Goal: Task Accomplishment & Management: Complete application form

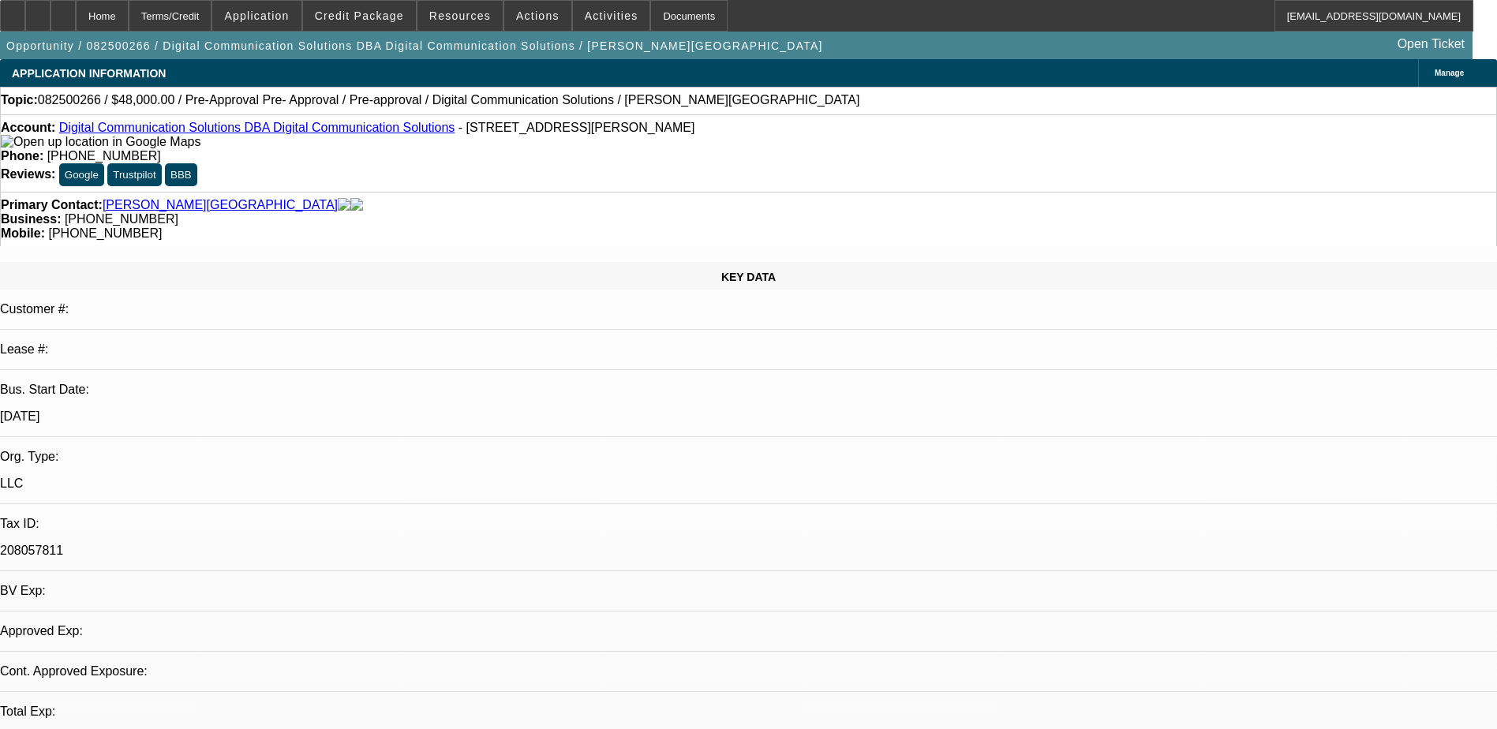
select select "0.2"
select select "2"
select select "0.1"
select select "1"
select select "2"
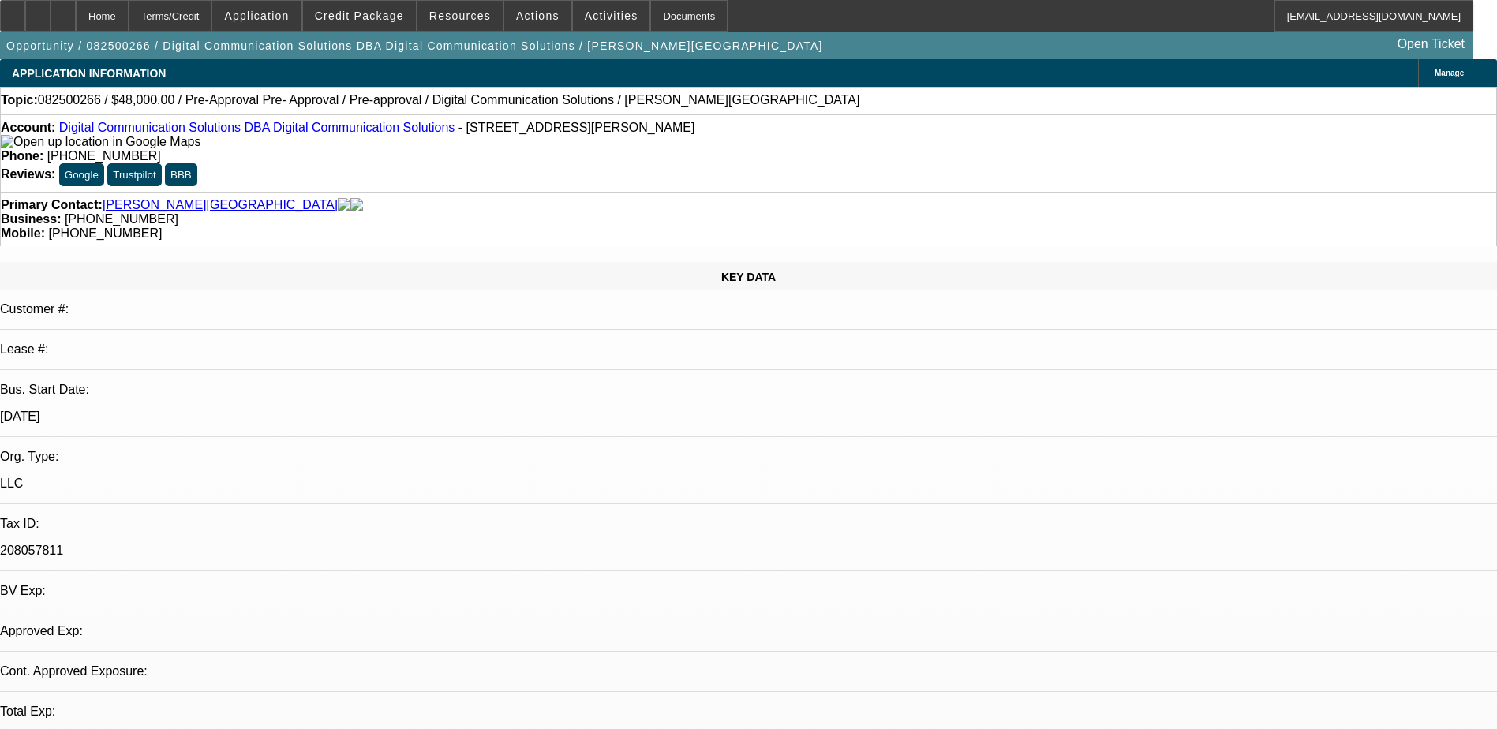
select select "4"
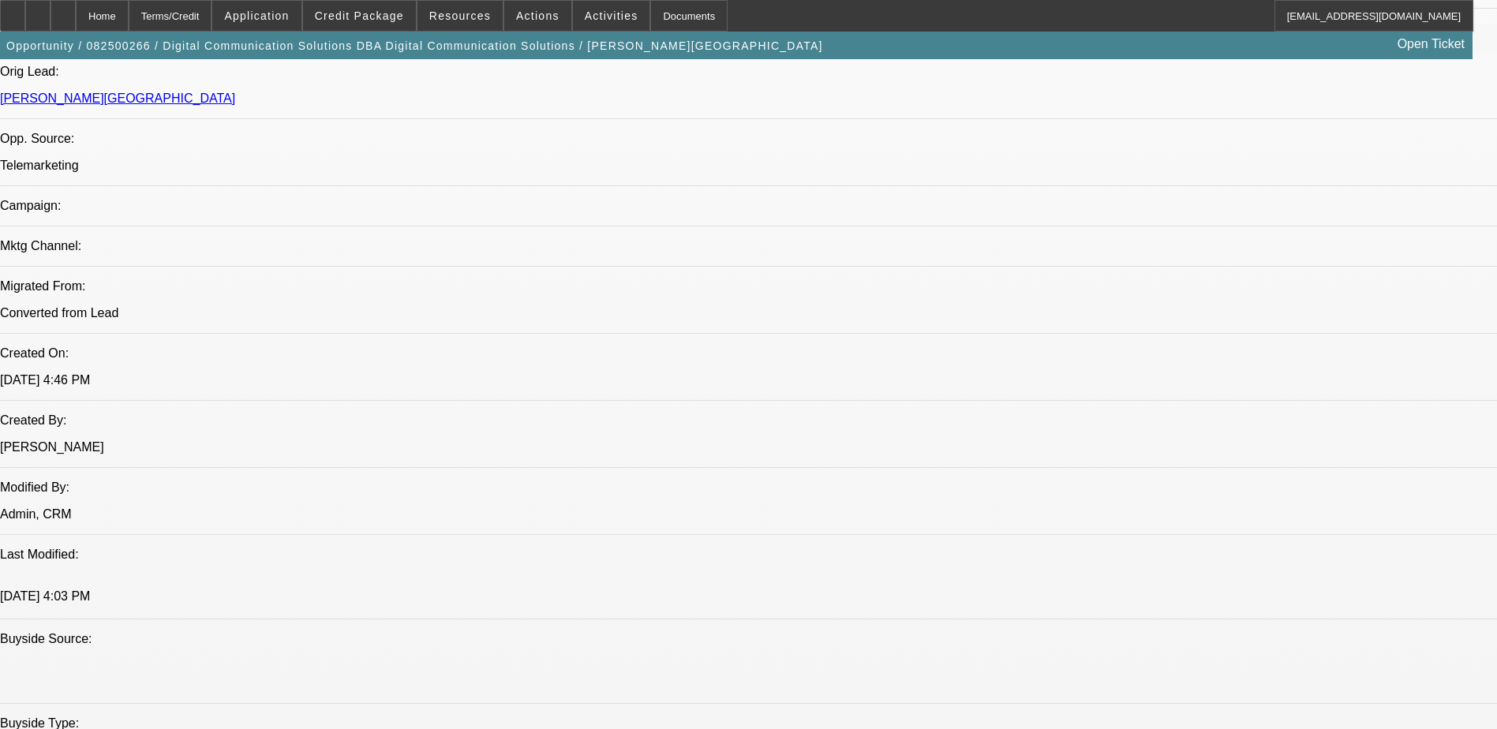
scroll to position [1026, 0]
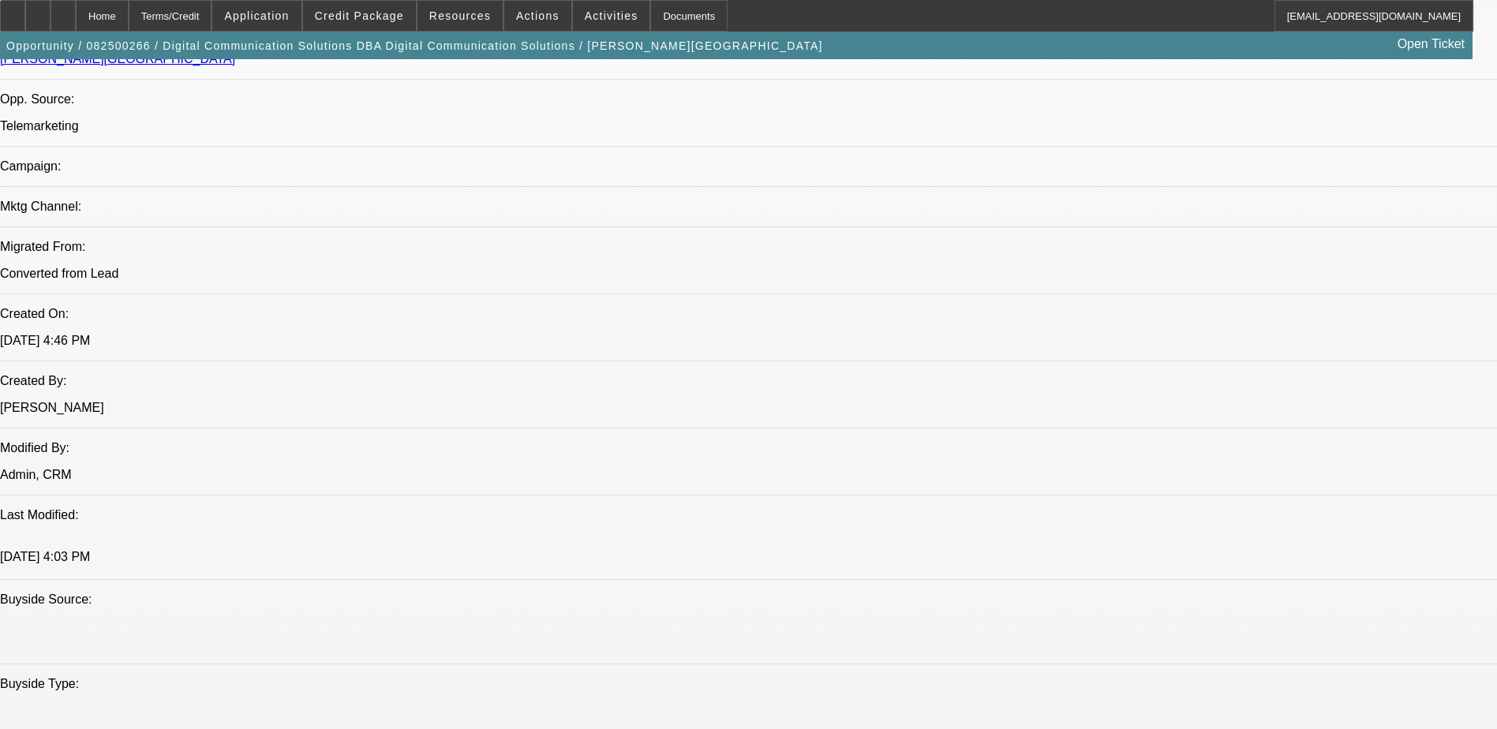
drag, startPoint x: 999, startPoint y: 543, endPoint x: 986, endPoint y: 440, distance: 103.3
drag, startPoint x: 986, startPoint y: 440, endPoint x: 989, endPoint y: 481, distance: 40.4
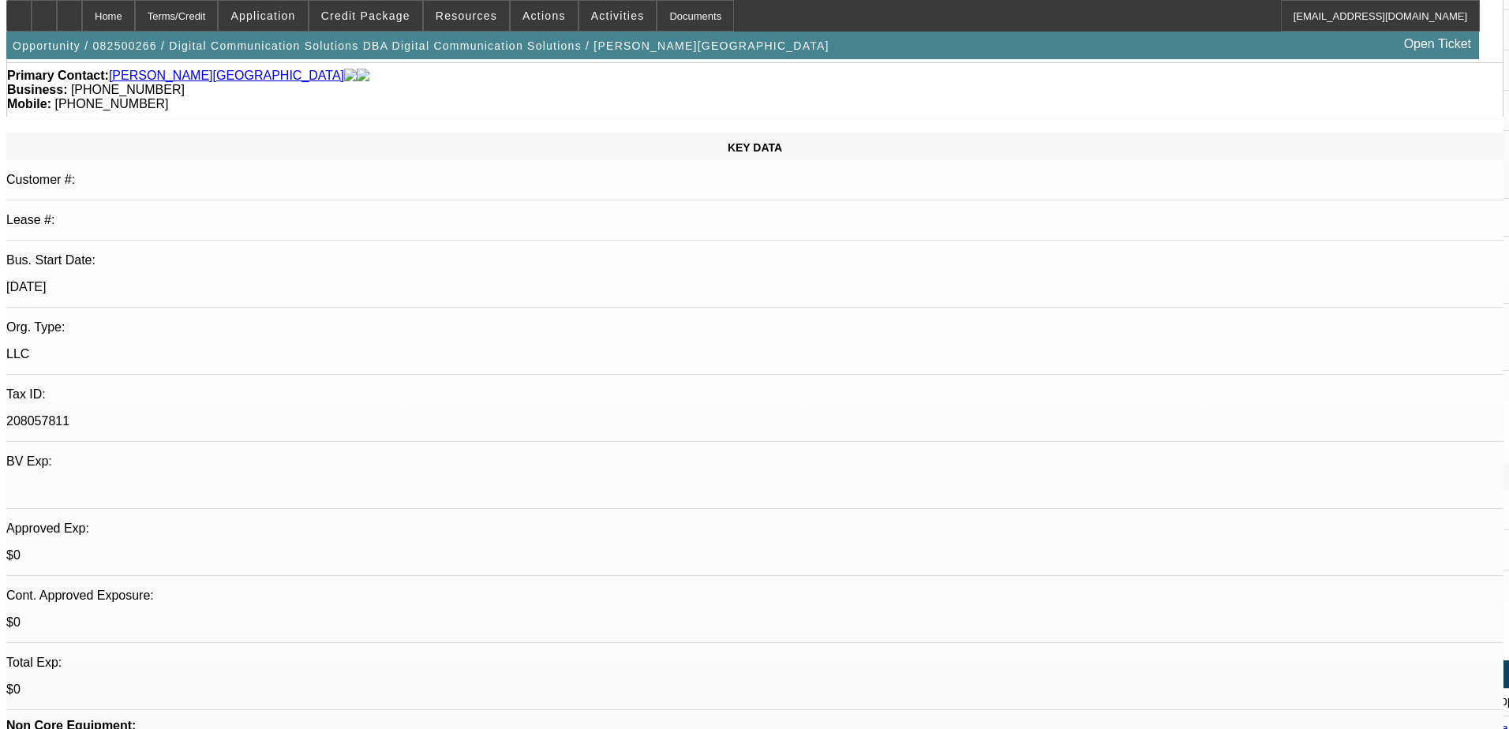
scroll to position [0, 0]
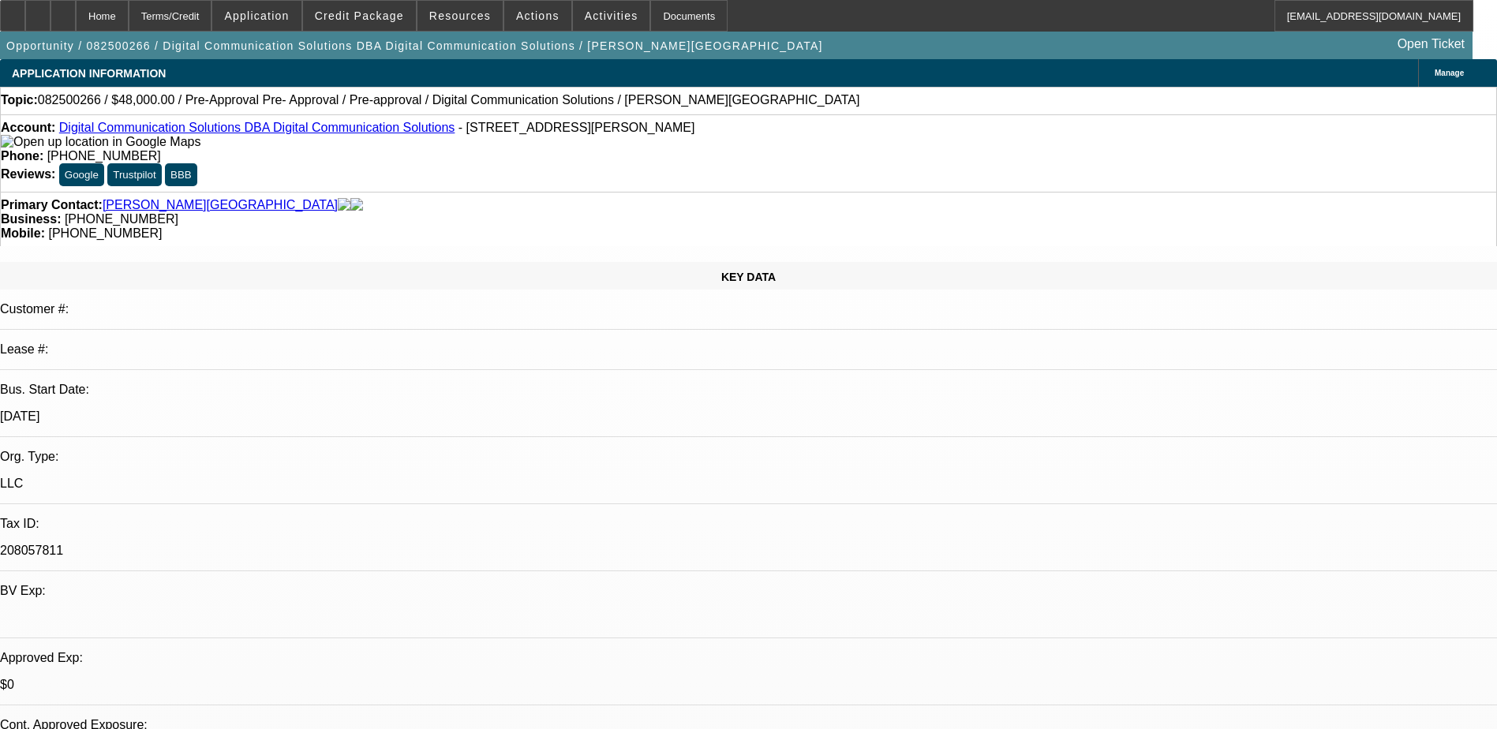
click at [507, 152] on div "Account: Digital Communication Solutions DBA Digital Communication Solutions - …" at bounding box center [748, 152] width 1497 height 77
click at [398, 13] on span "Credit Package" at bounding box center [359, 15] width 89 height 13
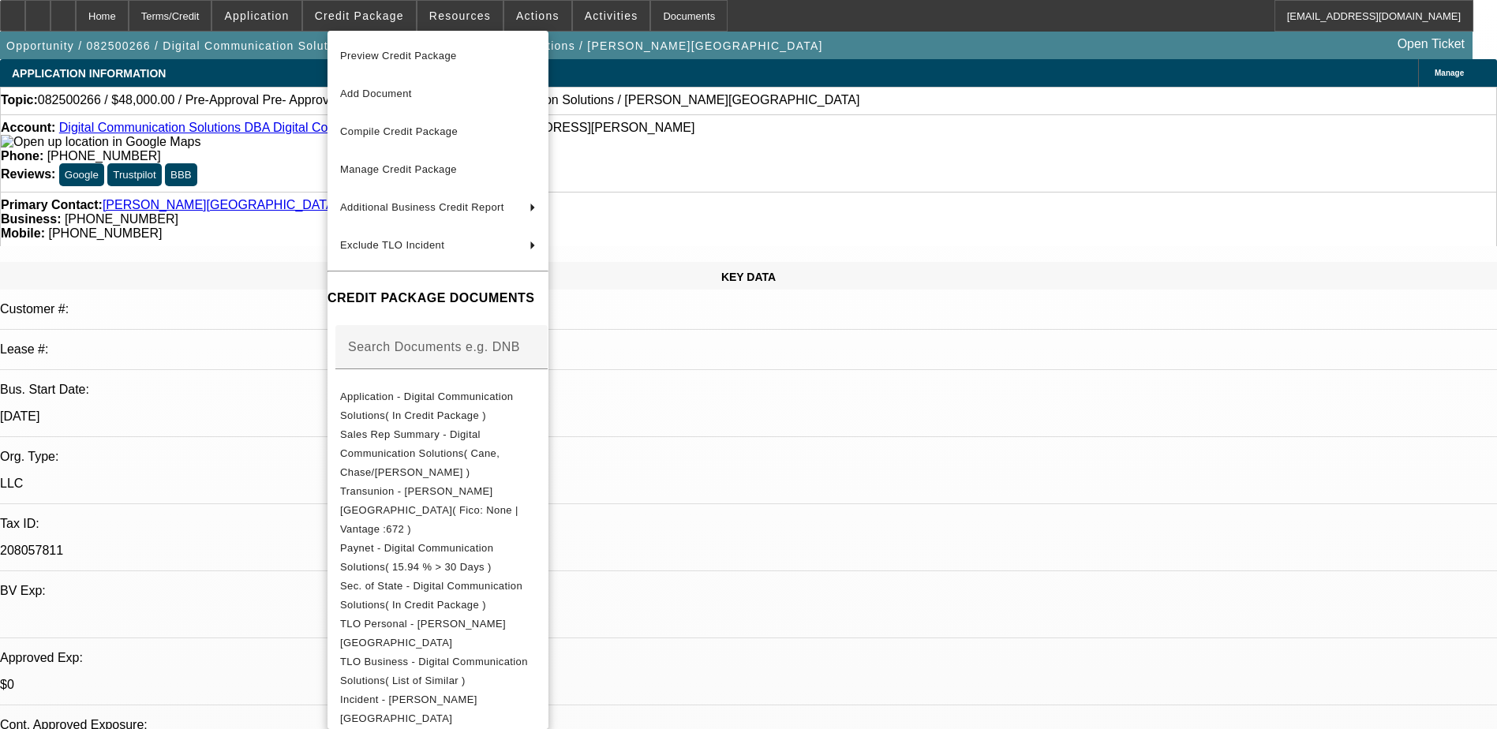
click at [599, 15] on div at bounding box center [748, 364] width 1497 height 729
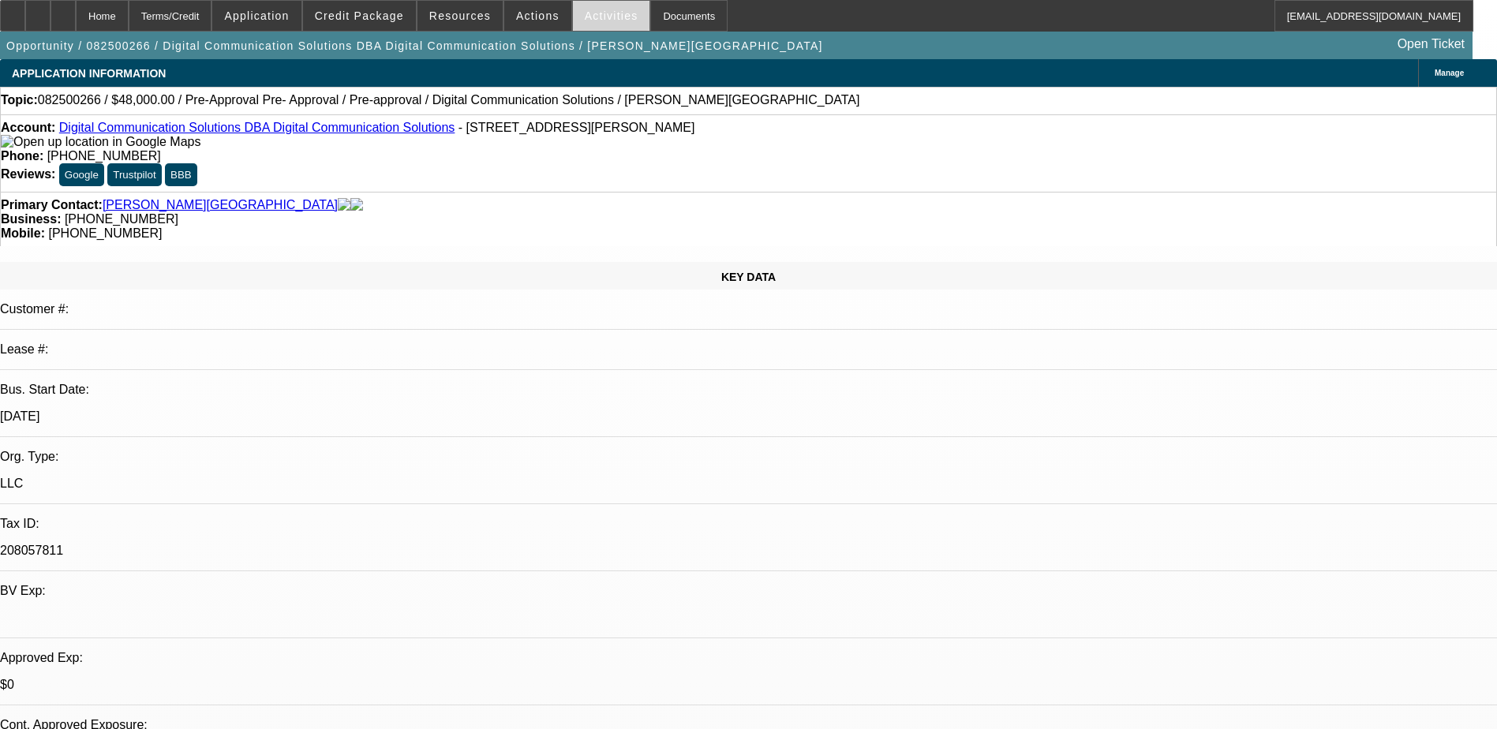
click at [596, 14] on span "Activities" at bounding box center [612, 15] width 54 height 13
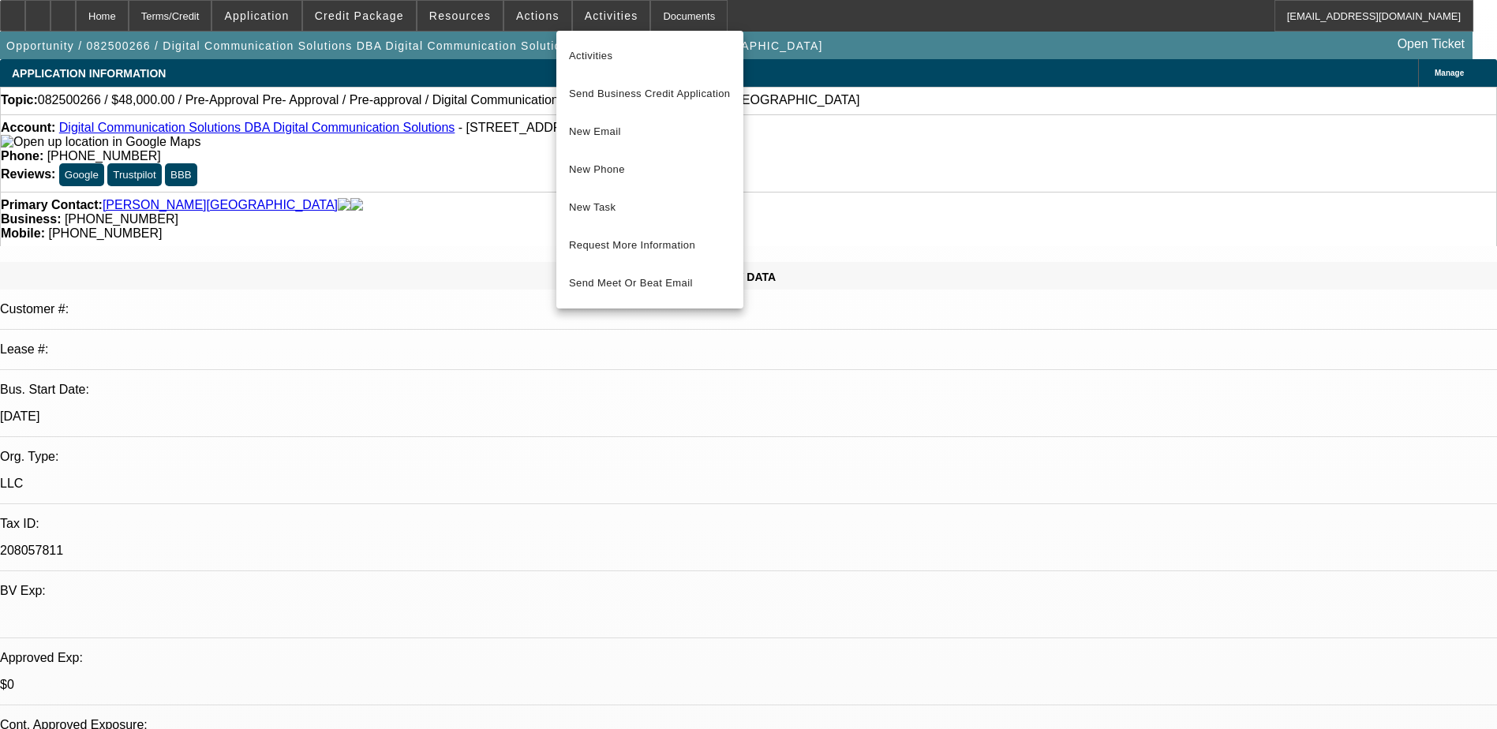
click at [666, 16] on div at bounding box center [748, 364] width 1497 height 729
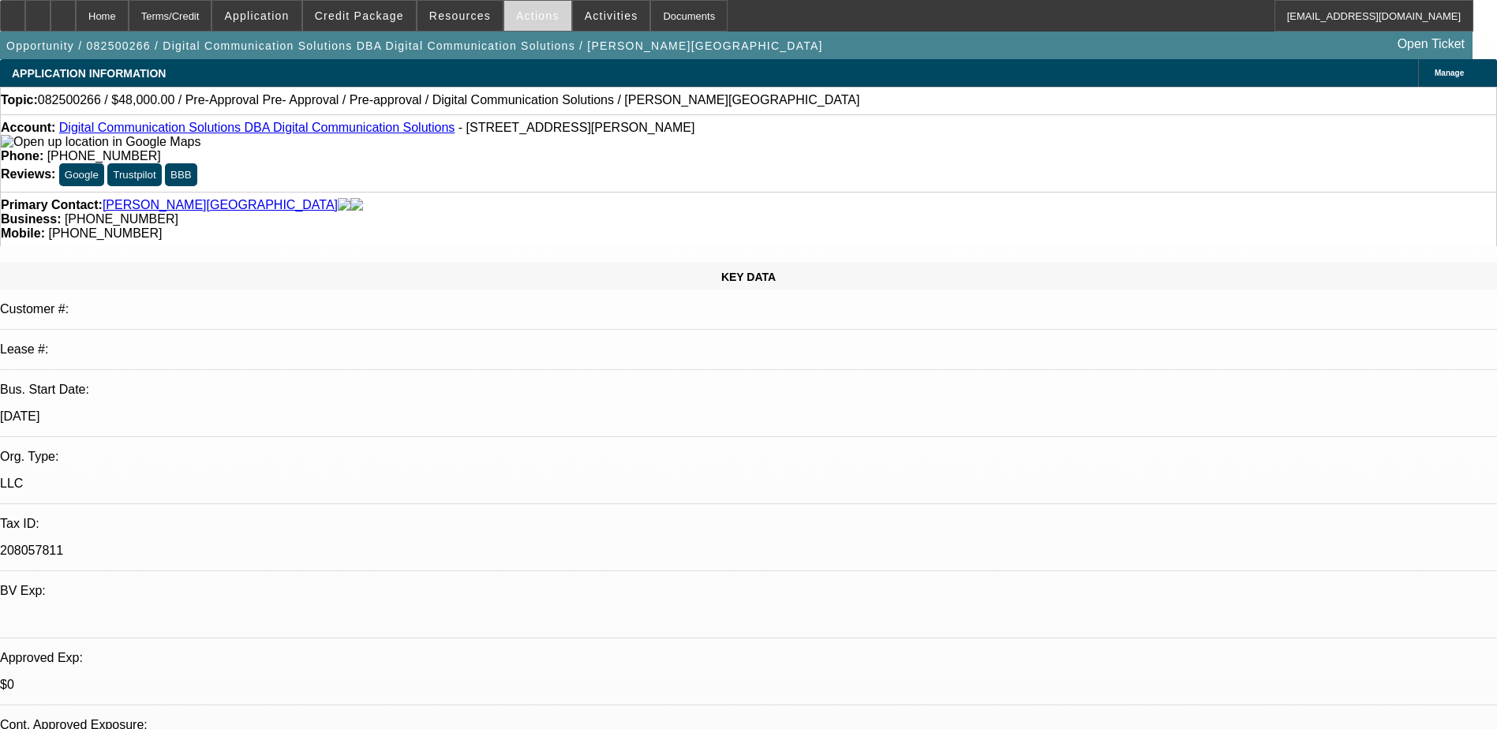
click at [516, 17] on span "Actions" at bounding box center [537, 15] width 43 height 13
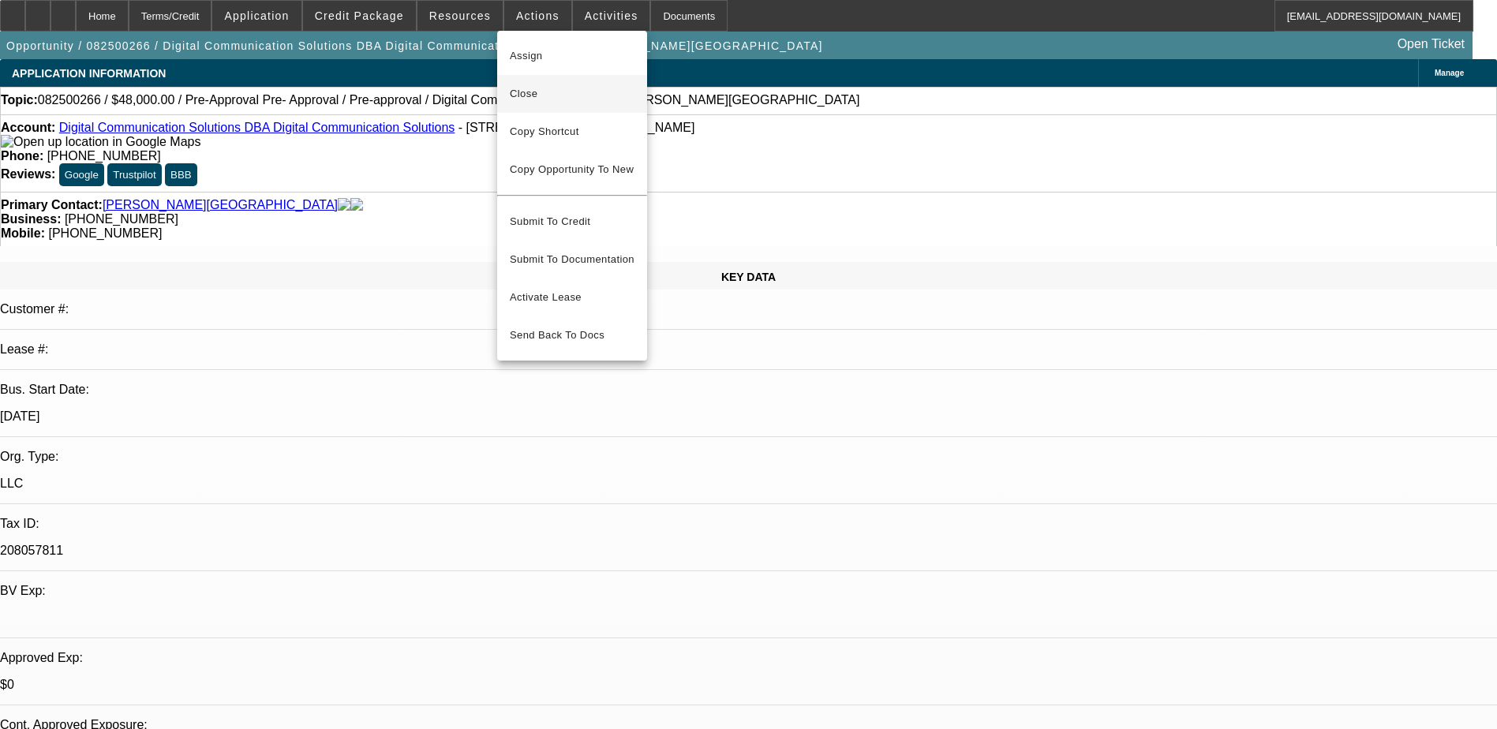
click at [559, 94] on span "Close" at bounding box center [572, 93] width 125 height 19
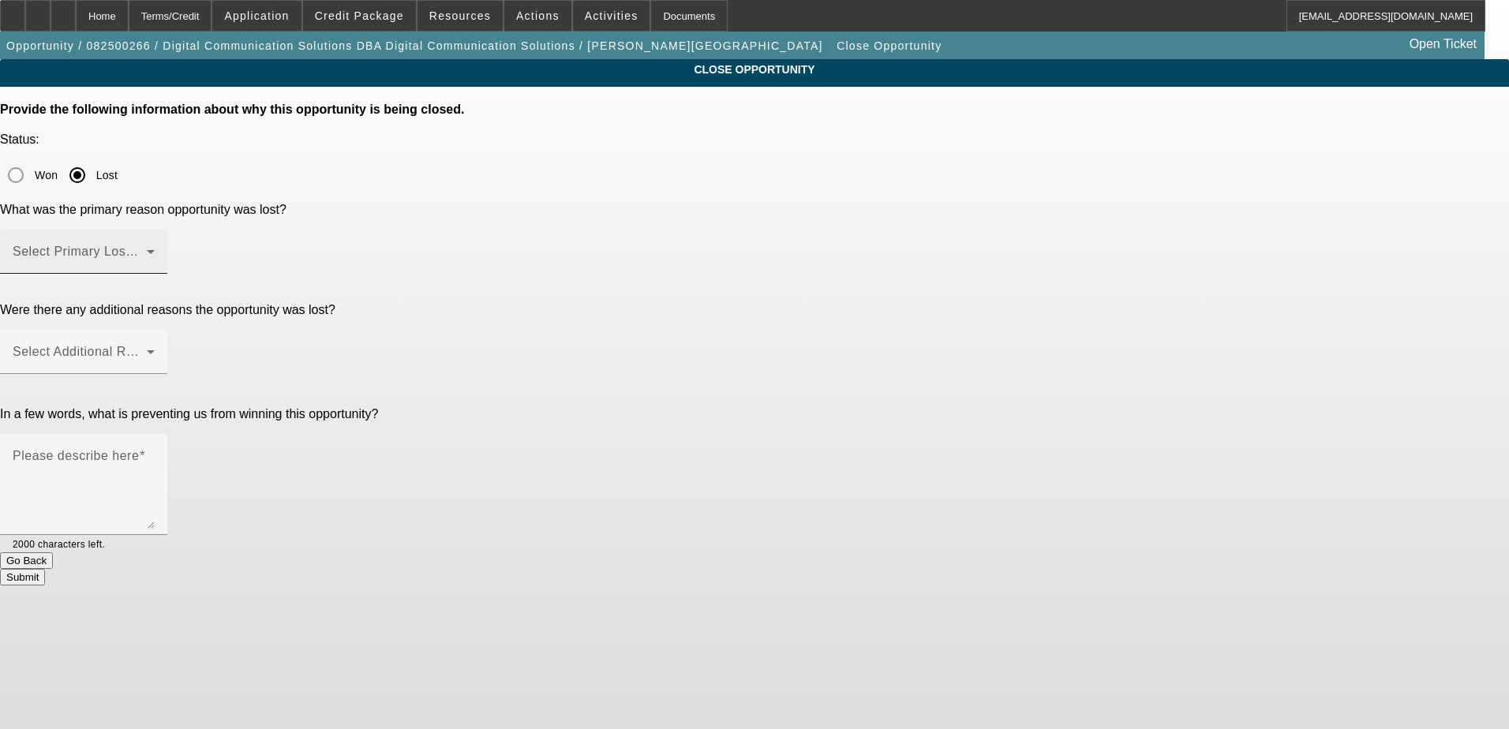
click at [179, 245] on mat-label "Select Primary Lost Reason" at bounding box center [96, 251] width 166 height 13
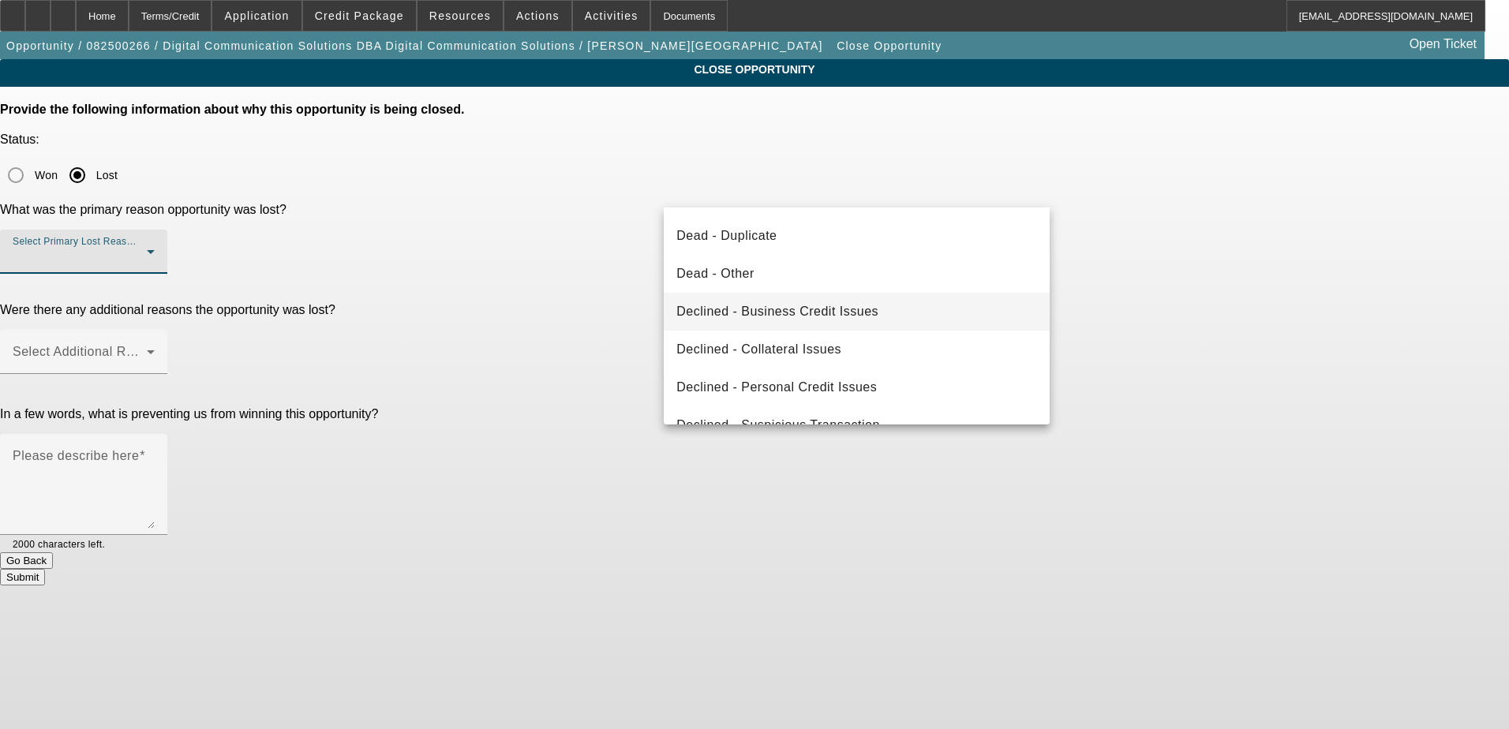
scroll to position [212, 0]
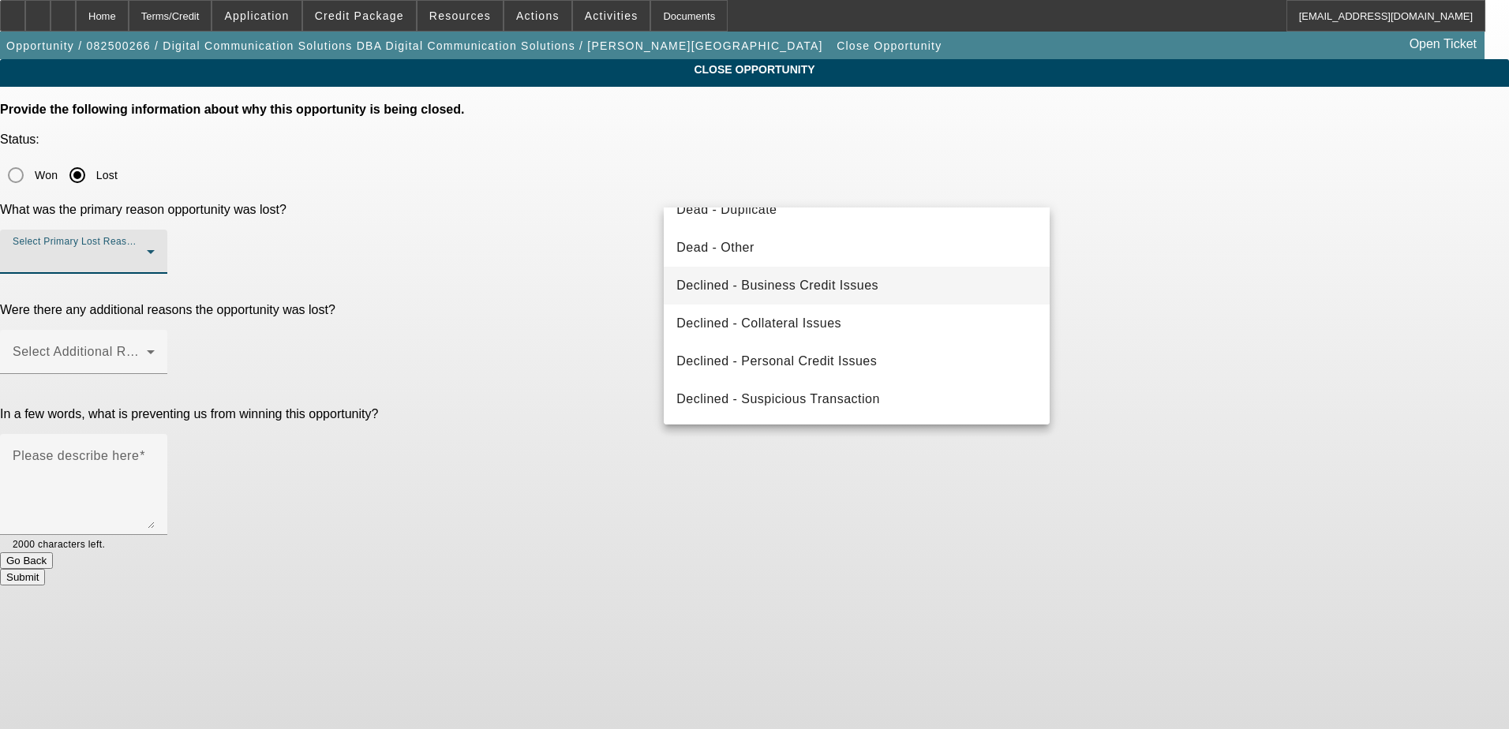
click at [853, 281] on span "Declined - Business Credit Issues" at bounding box center [777, 285] width 202 height 19
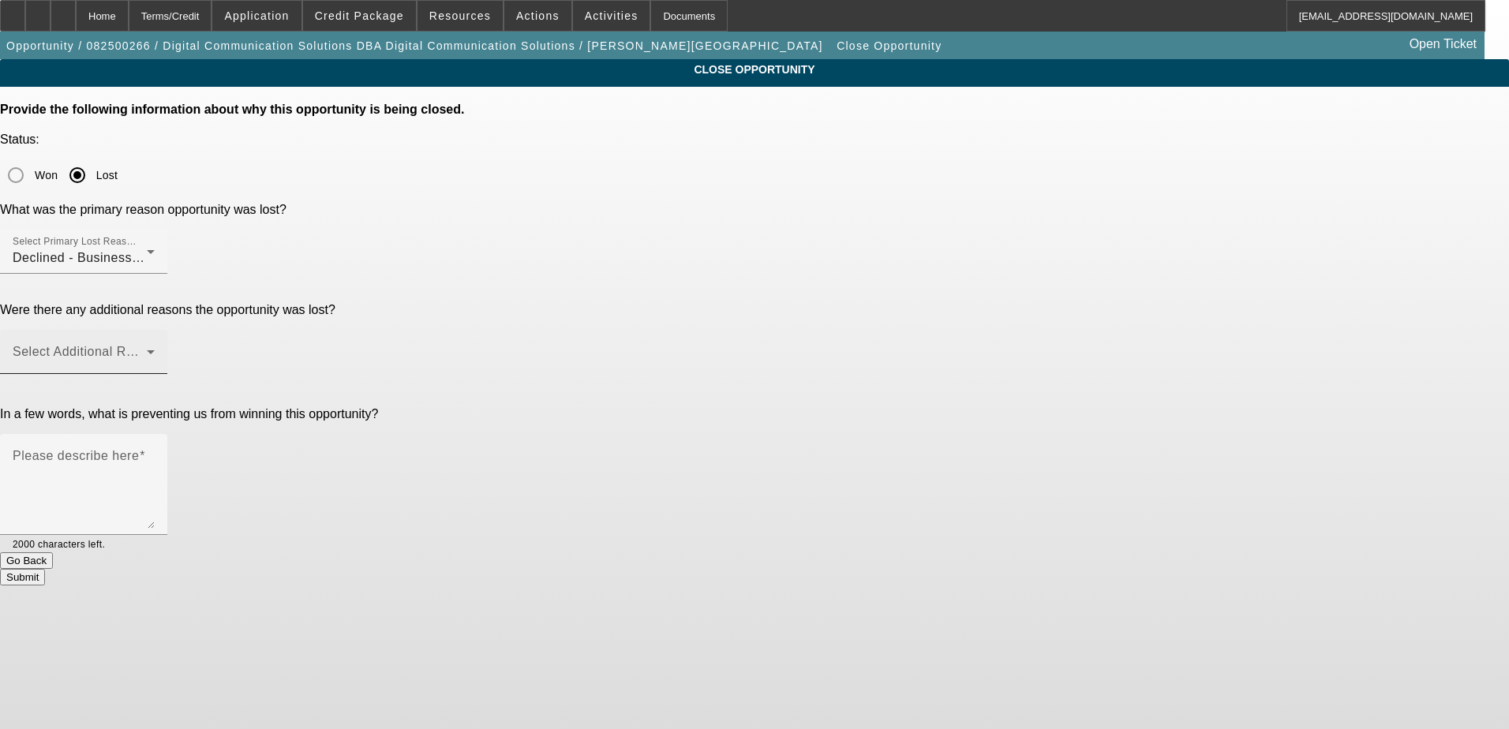
click at [169, 345] on mat-label "Select Additional Reasons" at bounding box center [91, 351] width 156 height 13
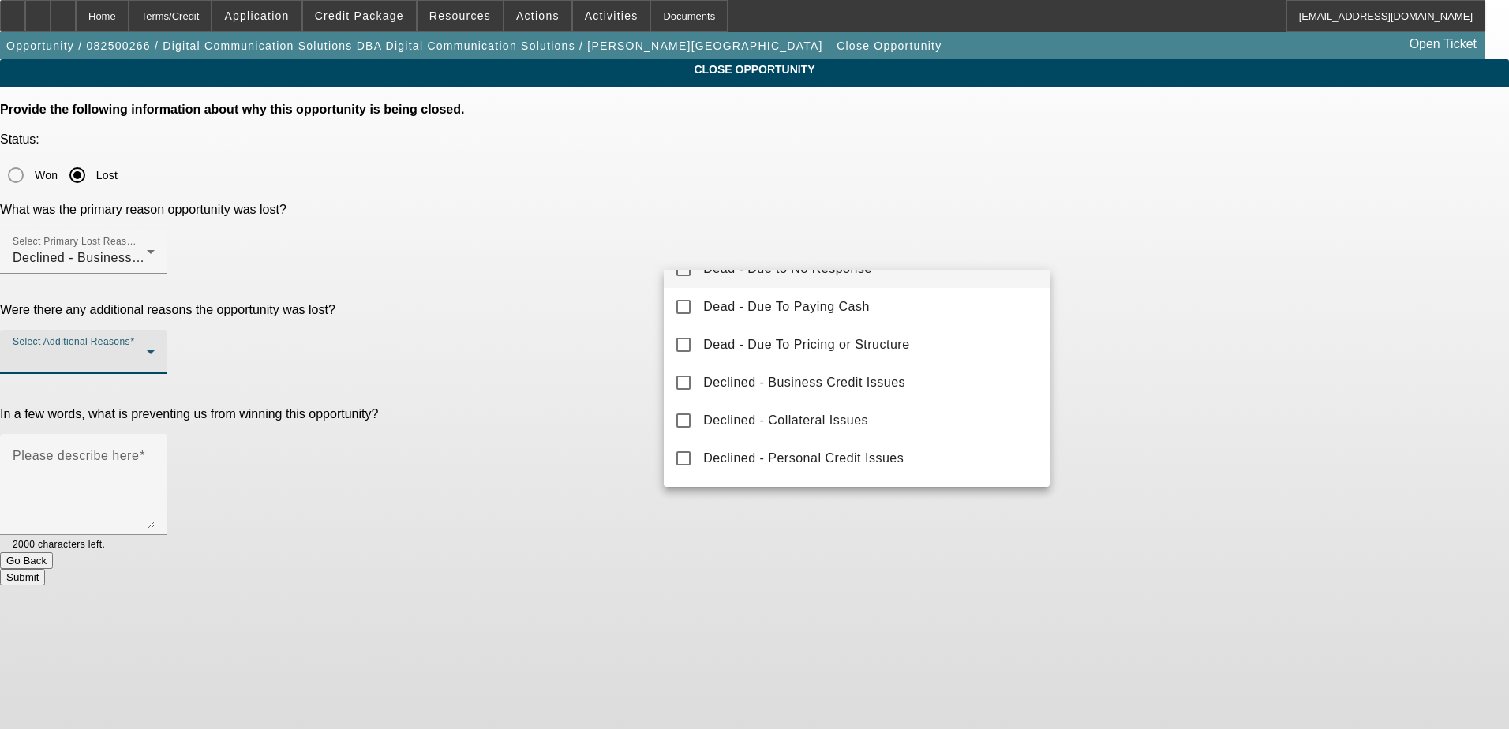
scroll to position [158, 0]
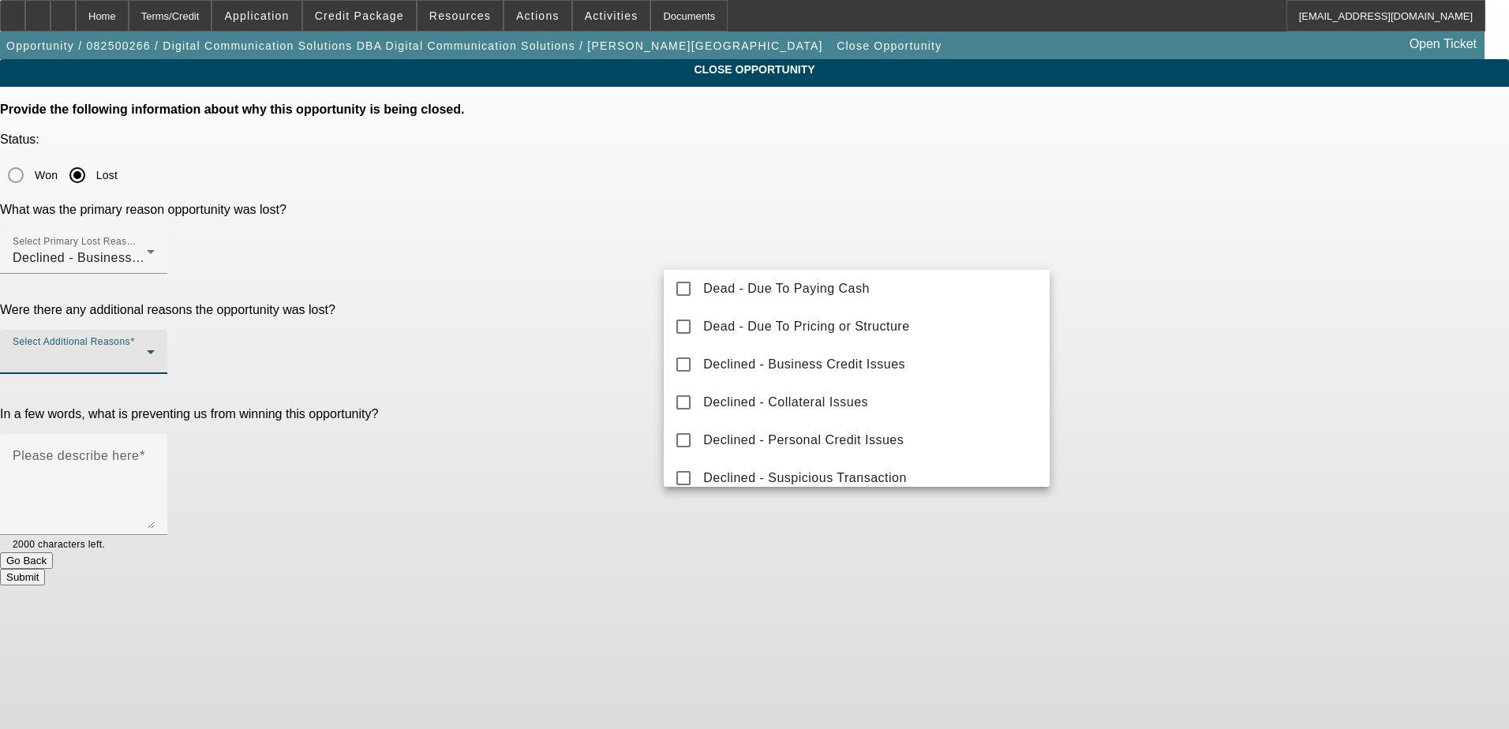
click at [503, 338] on div at bounding box center [754, 364] width 1509 height 729
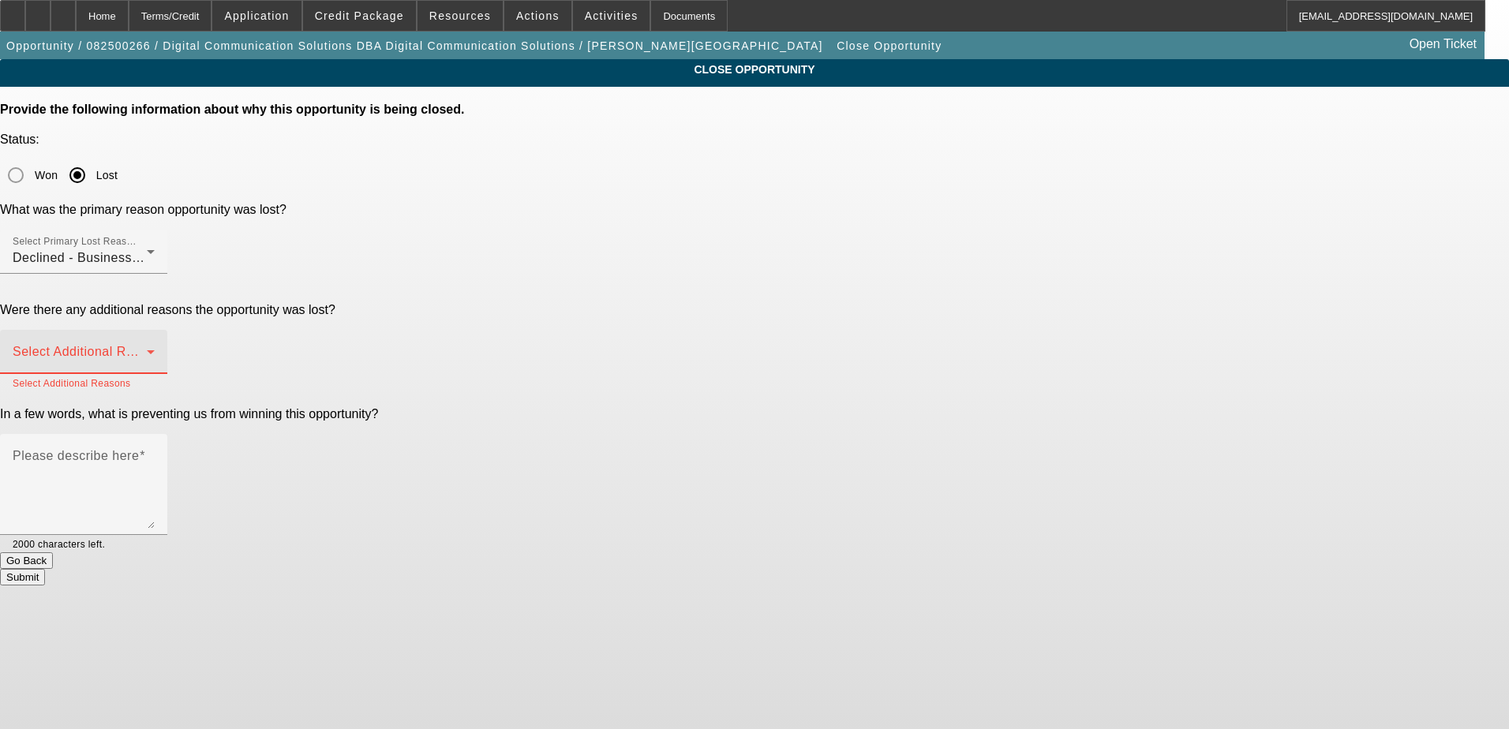
click at [147, 349] on span at bounding box center [80, 358] width 134 height 19
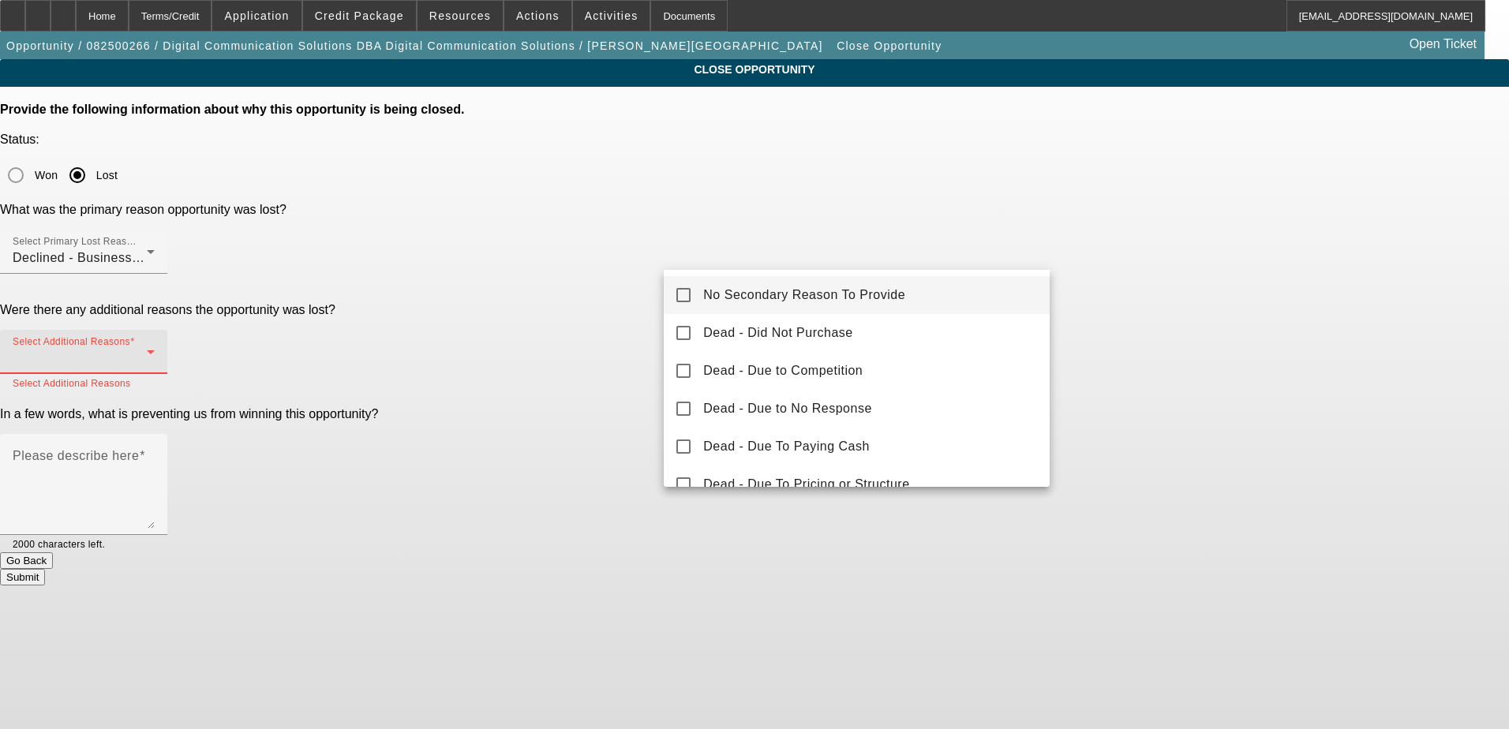
click at [802, 297] on span "No Secondary Reason To Provide" at bounding box center [804, 295] width 202 height 19
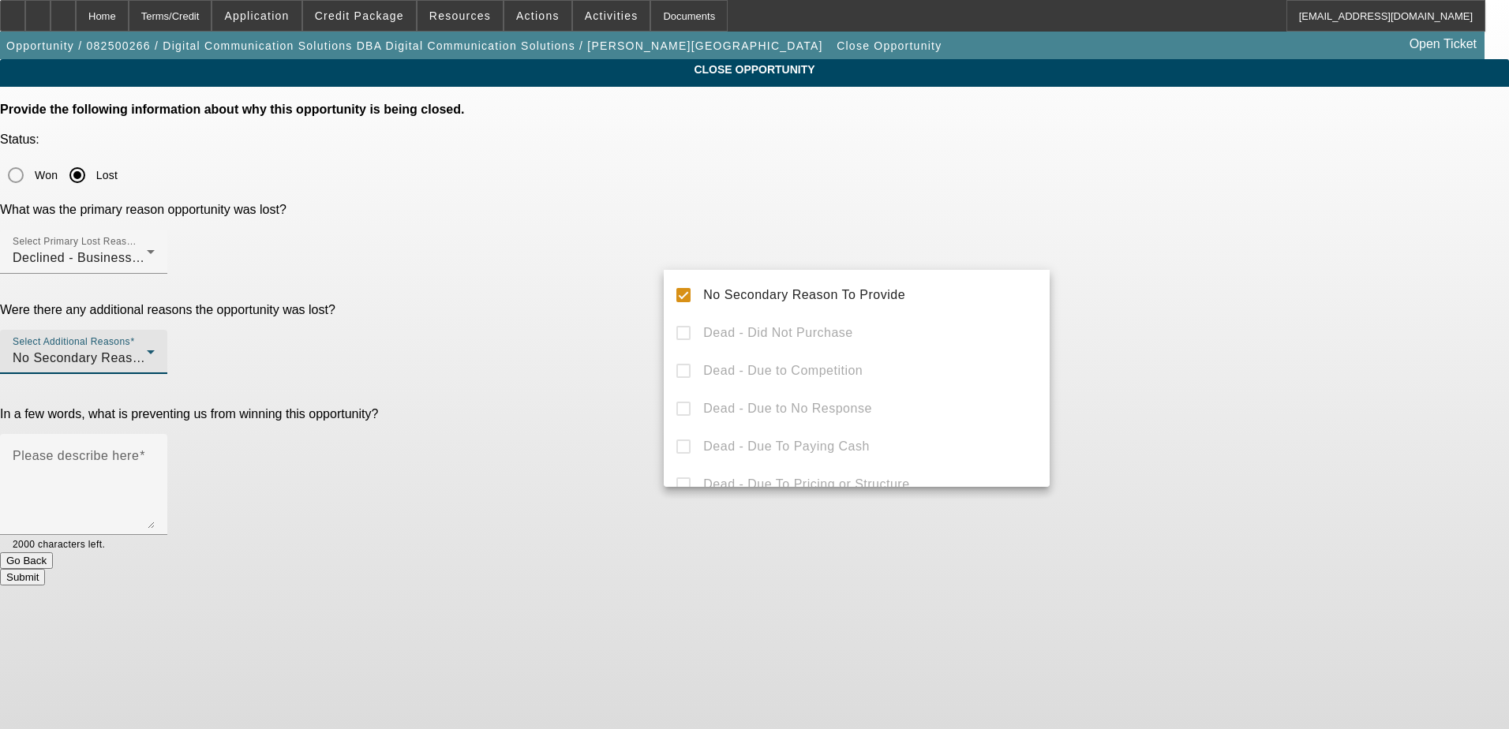
drag, startPoint x: 451, startPoint y: 303, endPoint x: 460, endPoint y: 304, distance: 9.5
click at [451, 304] on div at bounding box center [754, 364] width 1509 height 729
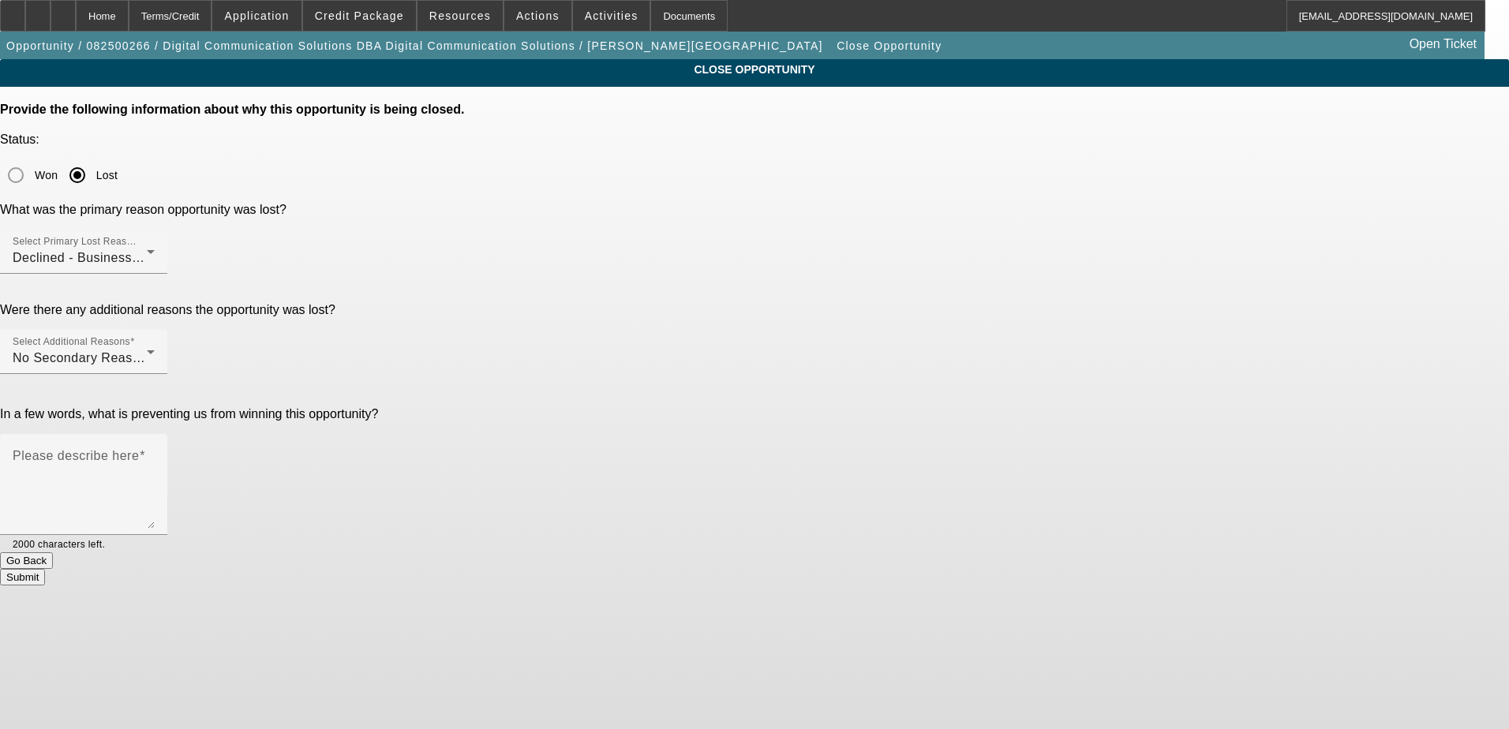
click at [45, 569] on button "Submit" at bounding box center [22, 577] width 45 height 17
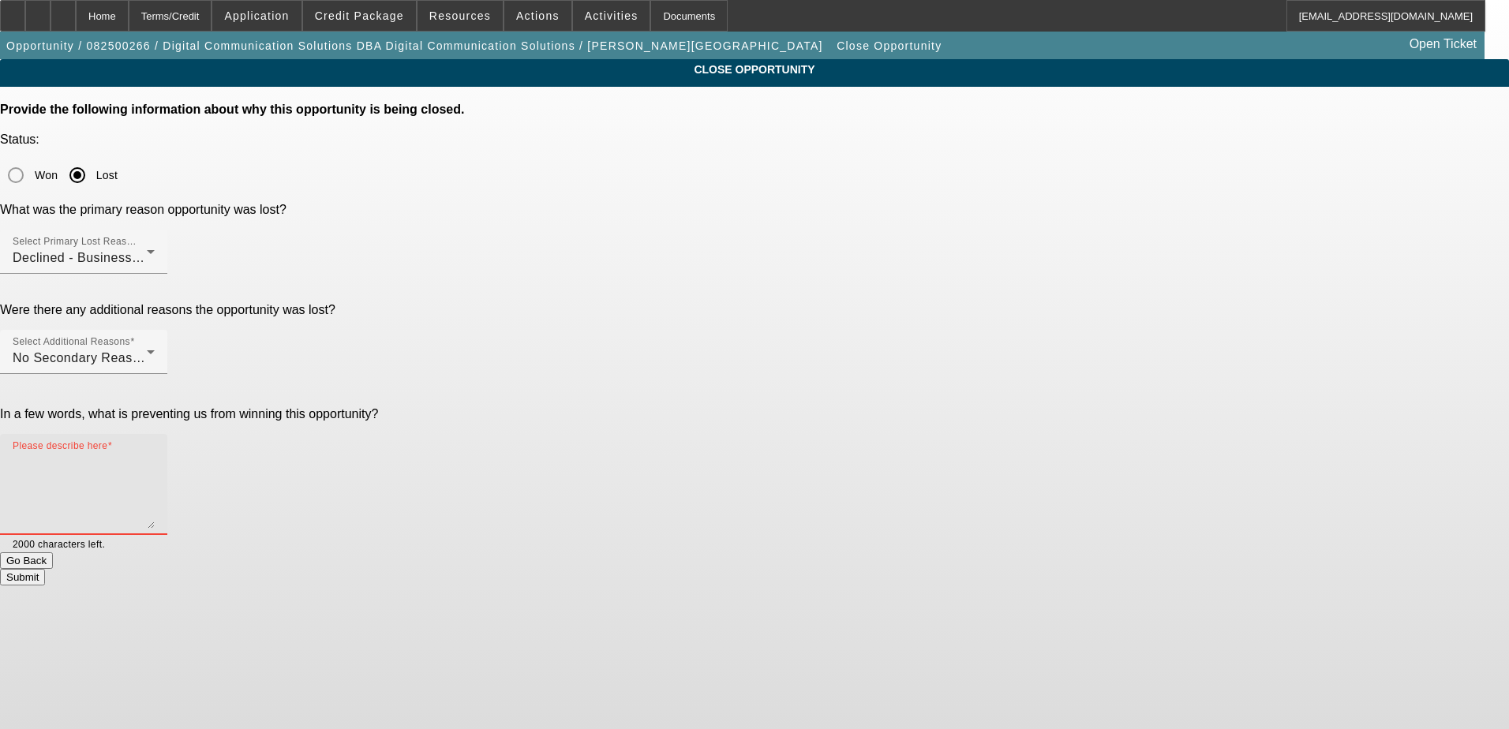
click at [155, 453] on textarea "Please describe here" at bounding box center [84, 491] width 142 height 76
type textarea "N/A"
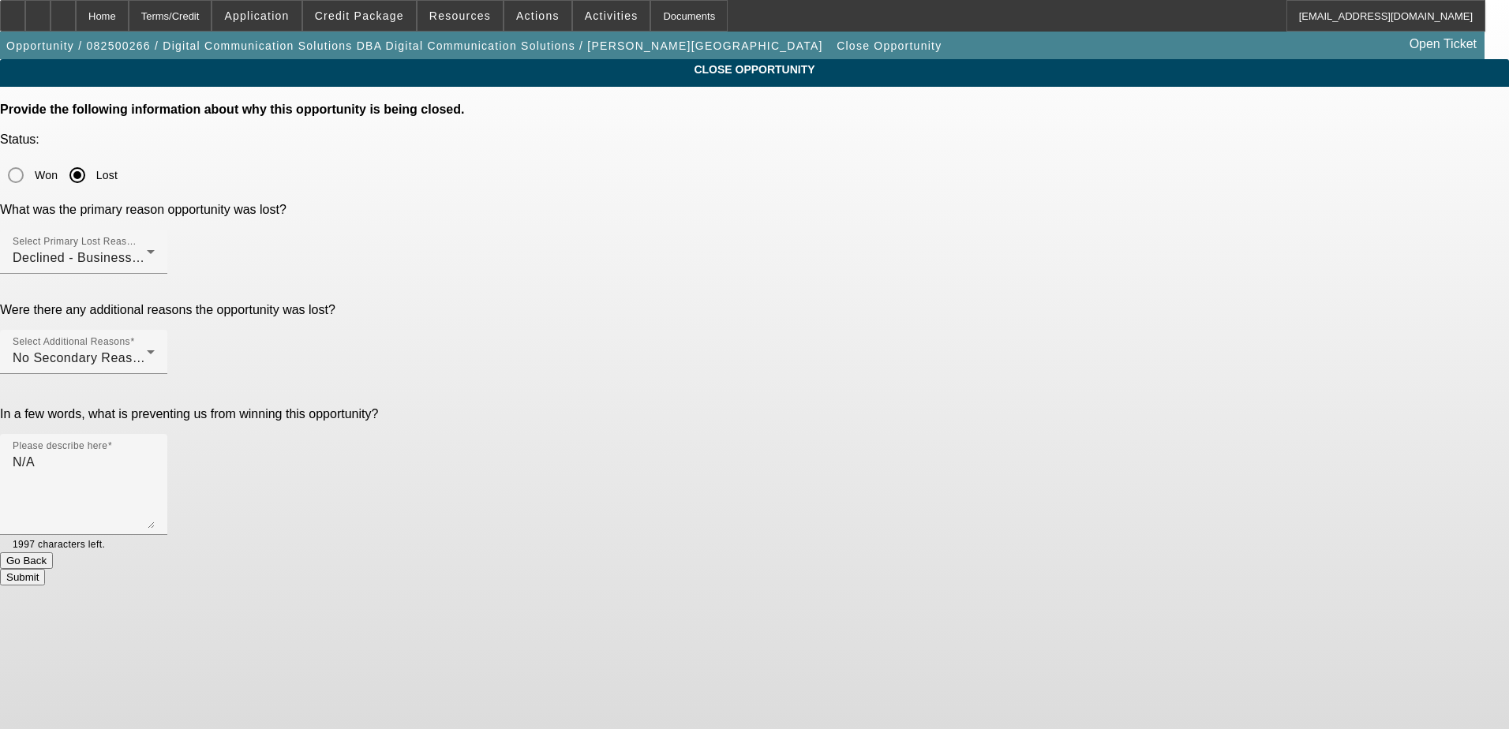
click at [45, 569] on button "Submit" at bounding box center [22, 577] width 45 height 17
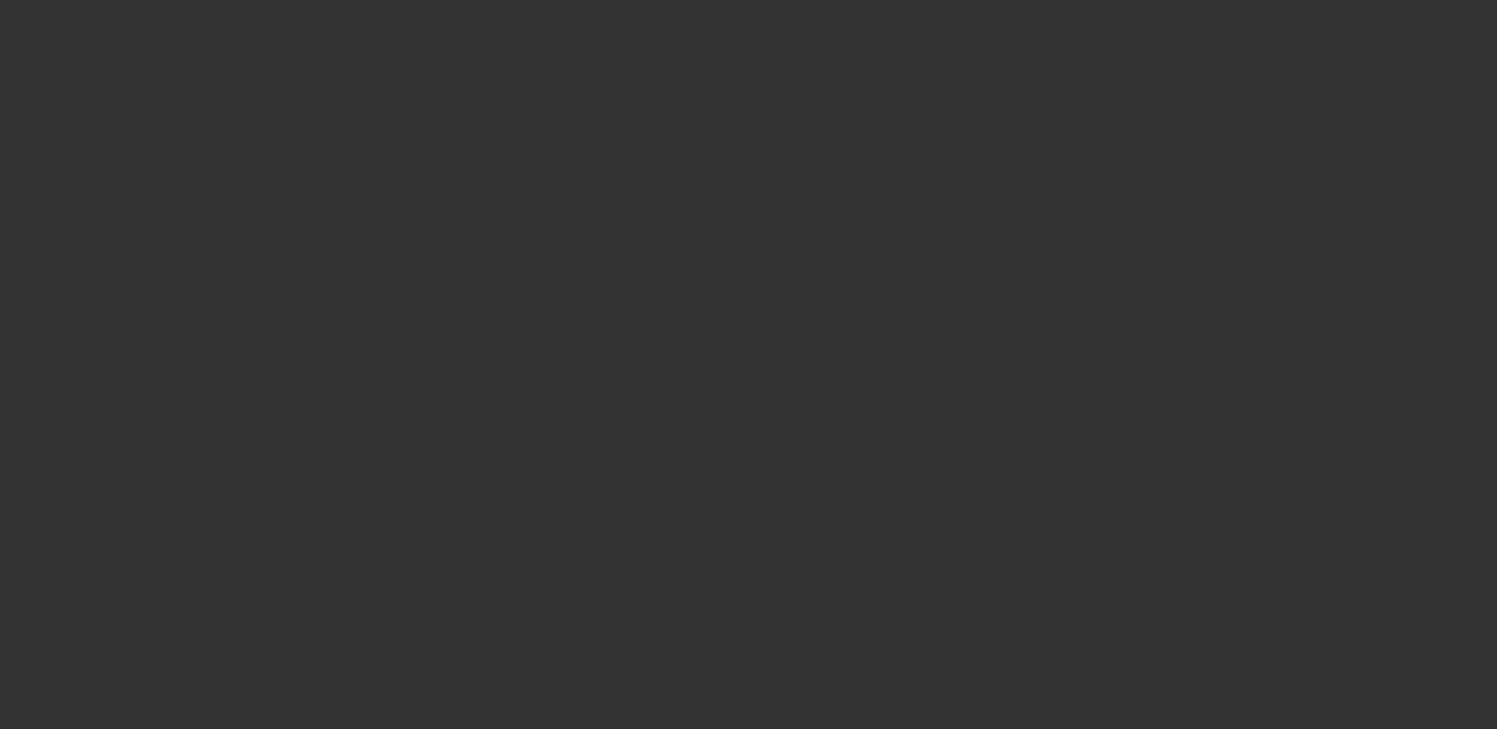
select select "0.2"
select select "2"
select select "0.1"
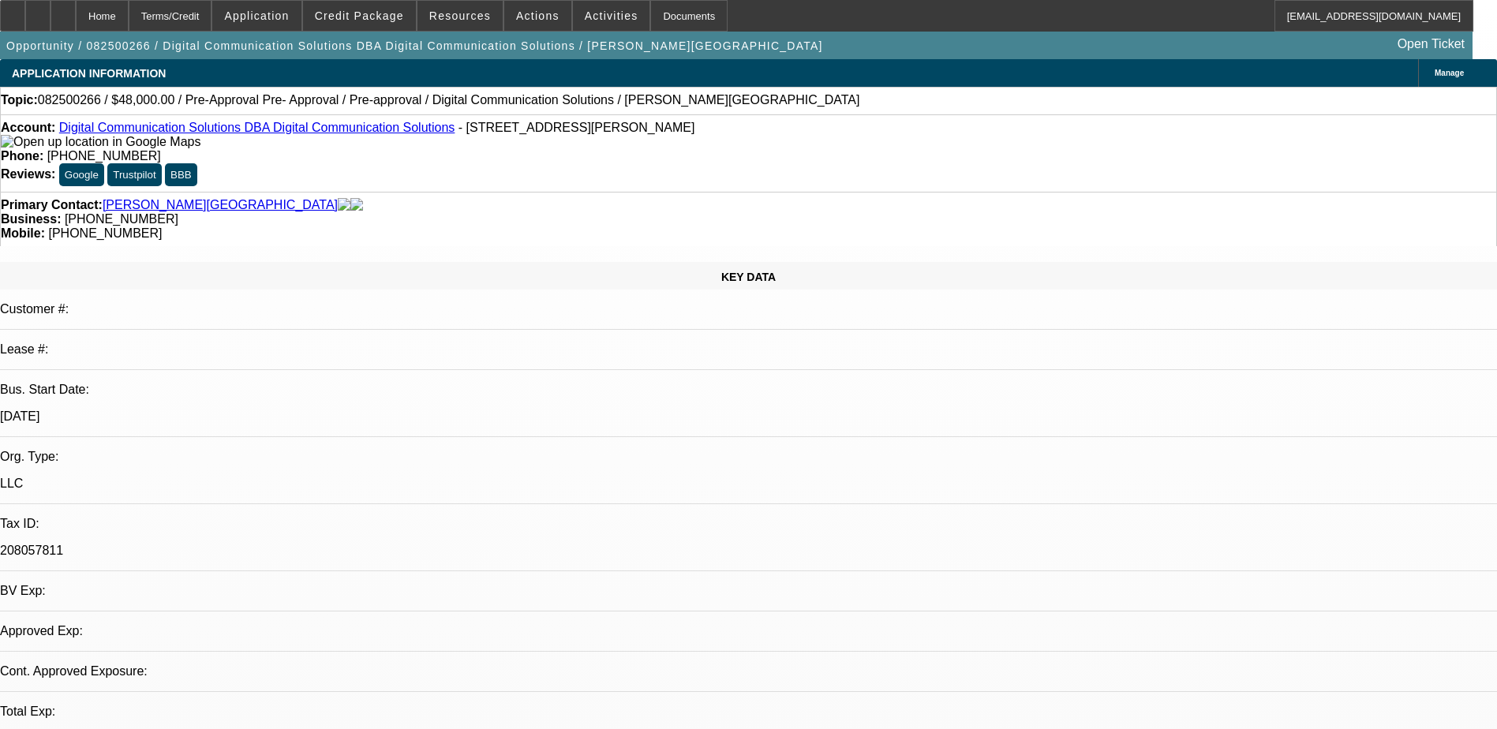
select select "1"
select select "2"
select select "4"
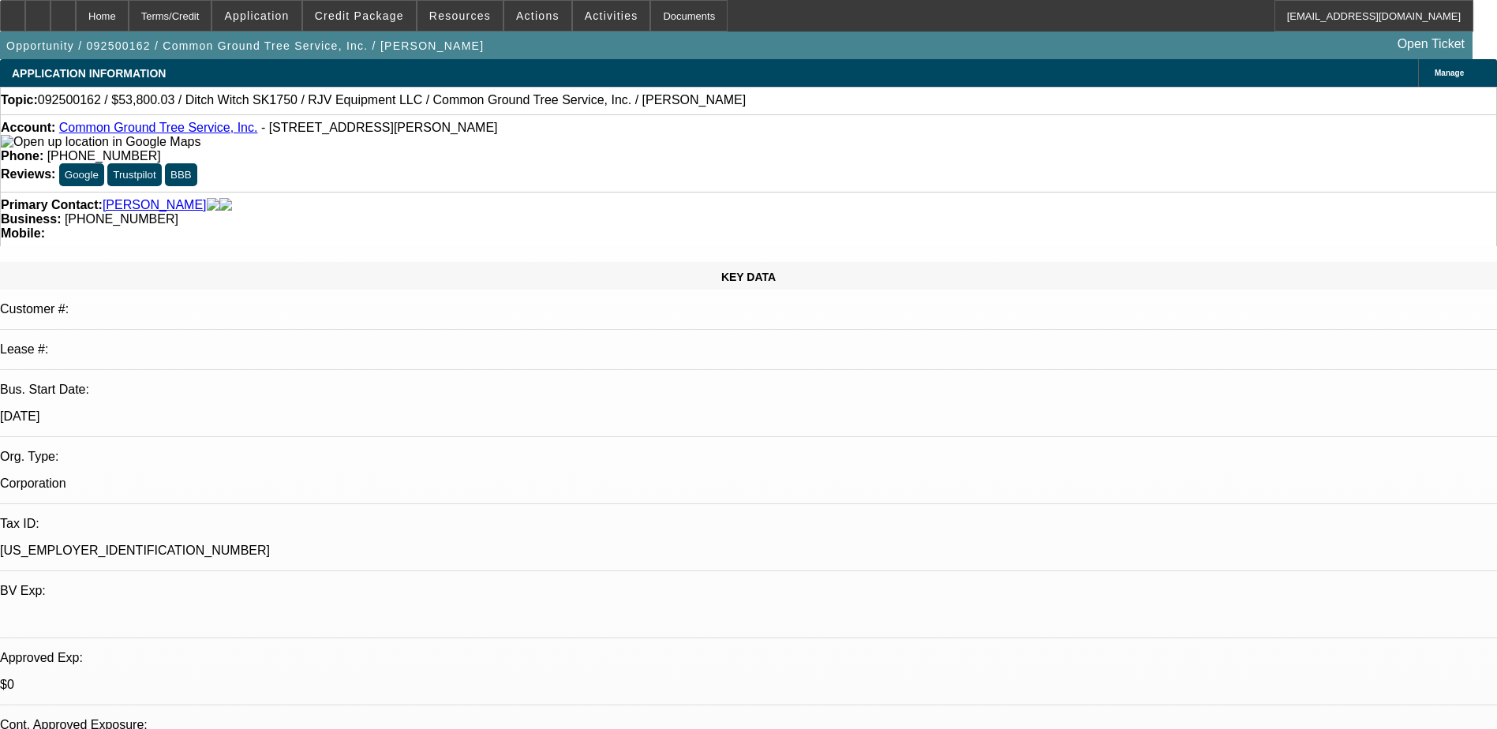
select select "0"
select select "3"
select select "0"
select select "6"
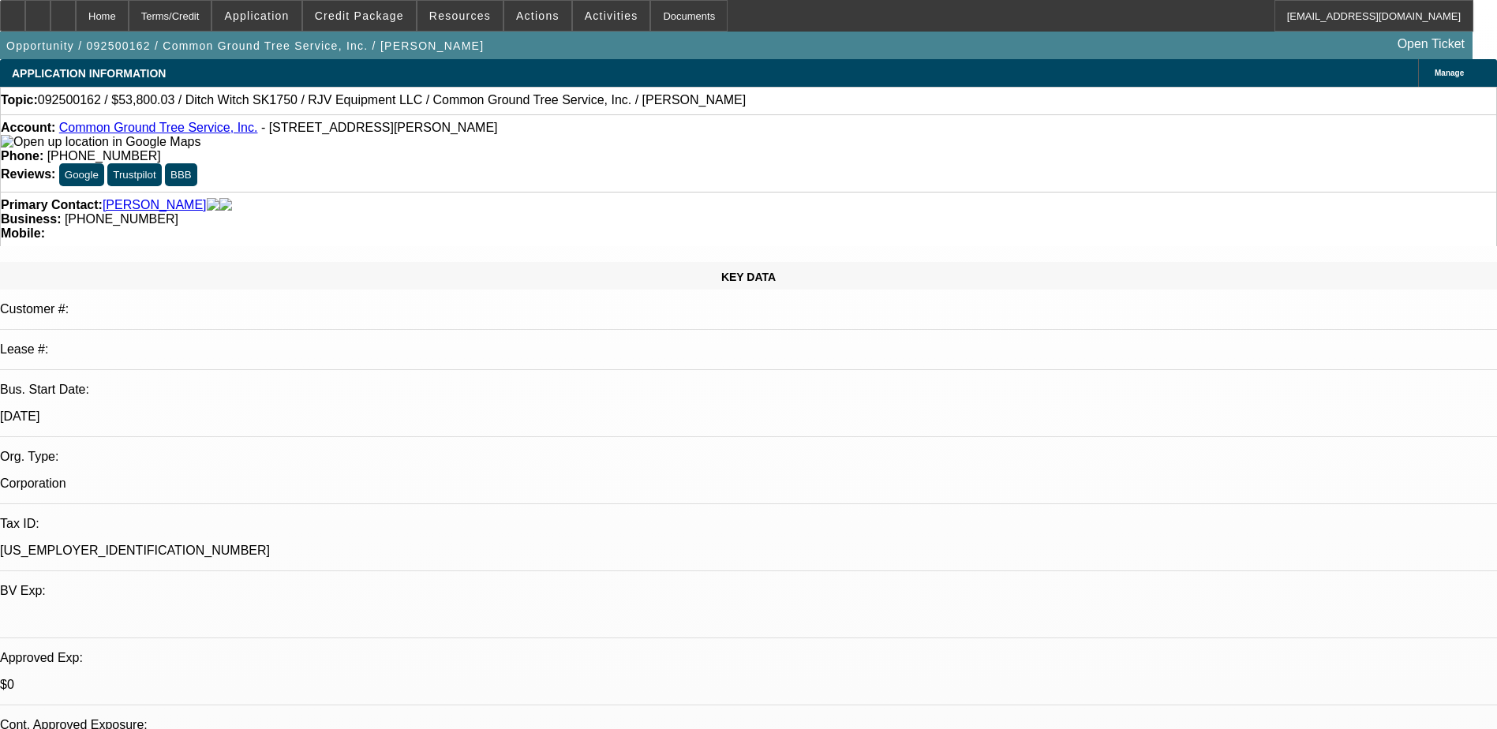
select select "0"
select select "3"
select select "0"
select select "6"
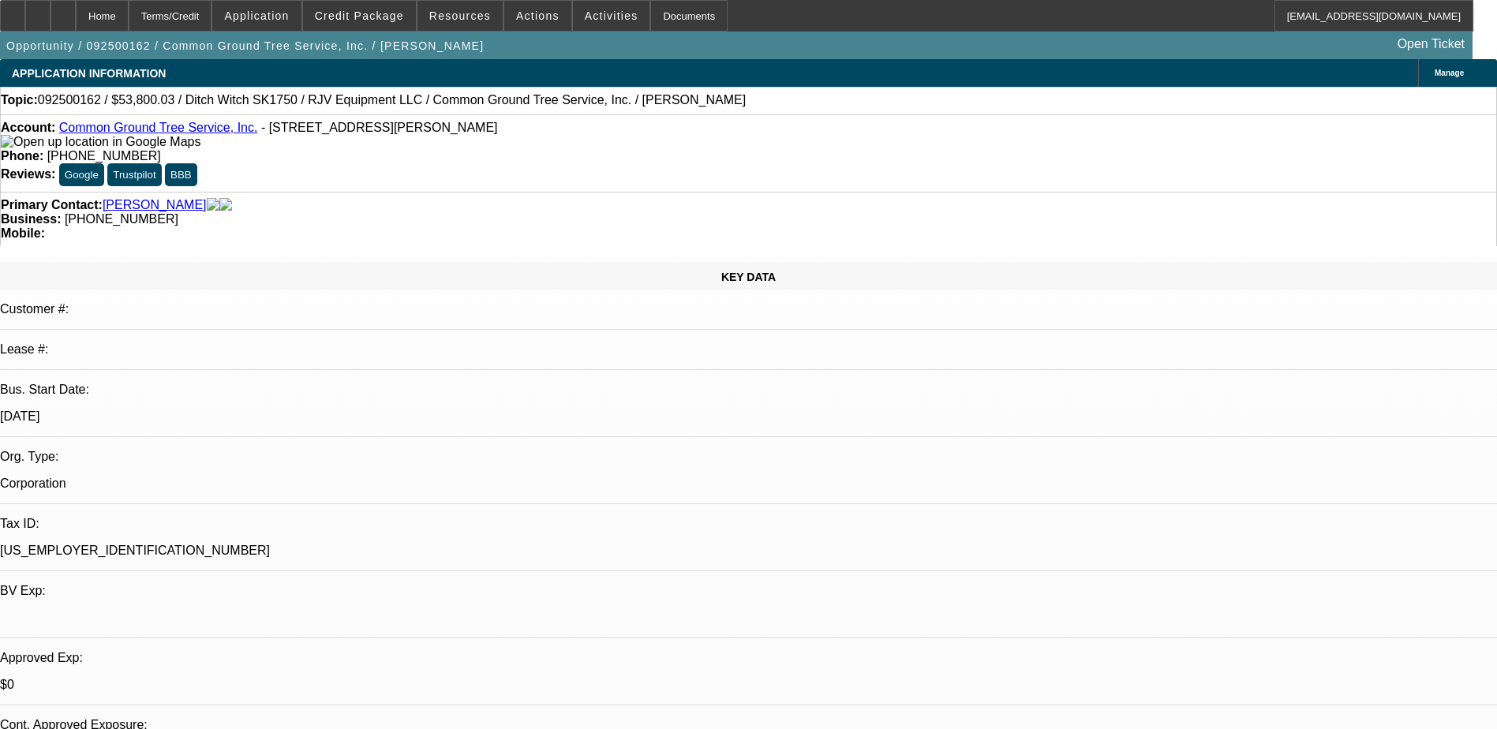
scroll to position [537, 0]
drag, startPoint x: 1120, startPoint y: 163, endPoint x: 1094, endPoint y: 133, distance: 39.7
